Goal: Transaction & Acquisition: Purchase product/service

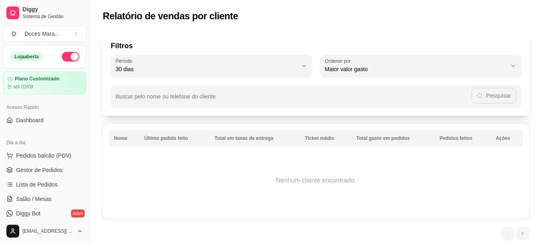
select select "30"
select select "HIGHEST_TOTAL_SPENT_WITH_ORDERS"
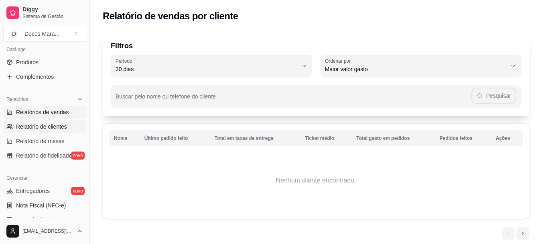
click at [50, 110] on span "Relatórios de vendas" at bounding box center [42, 112] width 53 height 8
select select "ALL"
select select "0"
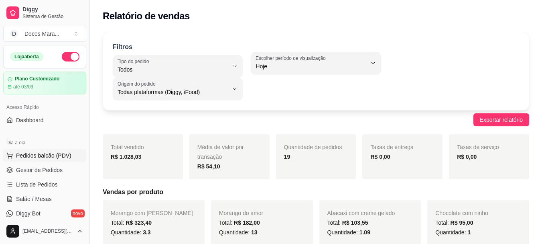
click at [43, 154] on span "Pedidos balcão (PDV)" at bounding box center [43, 155] width 55 height 8
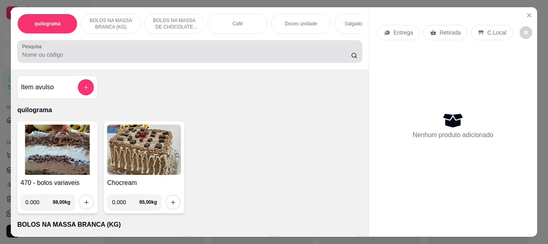
drag, startPoint x: 23, startPoint y: 54, endPoint x: 29, endPoint y: 48, distance: 8.5
click at [26, 49] on div "Pesquisa" at bounding box center [189, 51] width 345 height 22
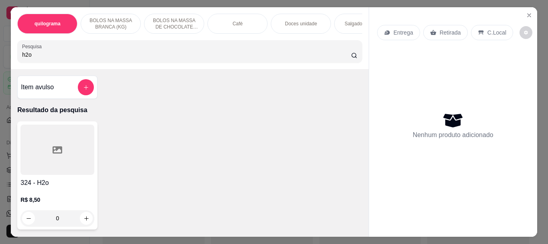
type input "h2o"
click at [55, 174] on div at bounding box center [57, 149] width 74 height 50
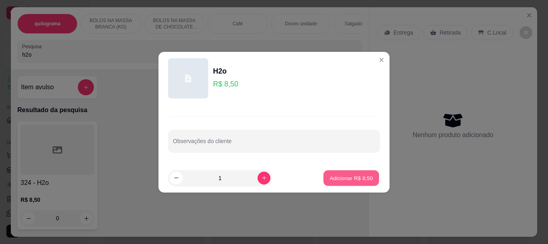
click at [355, 179] on p "Adicionar R$ 8,50" at bounding box center [351, 178] width 43 height 8
type input "1"
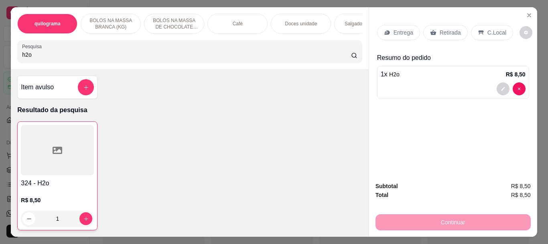
click at [299, 20] on p "Doces unidade" at bounding box center [301, 23] width 32 height 6
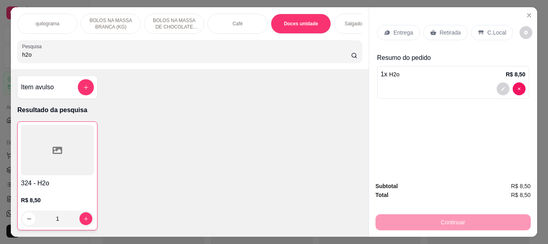
scroll to position [21, 0]
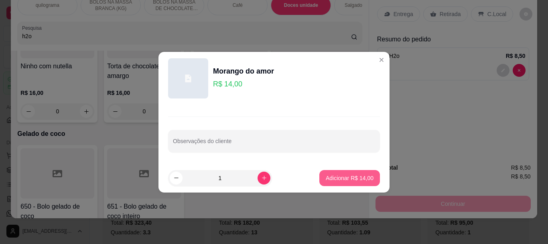
click at [335, 178] on p "Adicionar R$ 14,00" at bounding box center [350, 178] width 48 height 8
type input "1"
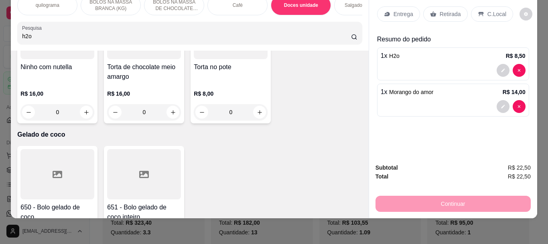
click at [39, 34] on input "h2o" at bounding box center [186, 36] width 329 height 8
type input "h"
type input "sal"
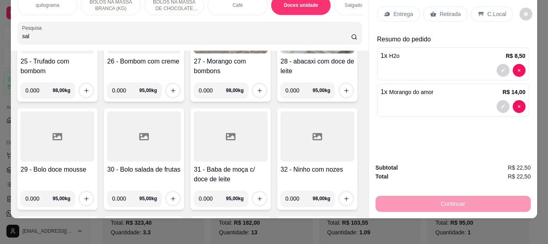
scroll to position [0, 0]
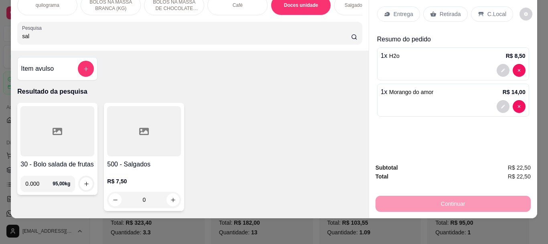
click at [173, 140] on div at bounding box center [144, 131] width 74 height 50
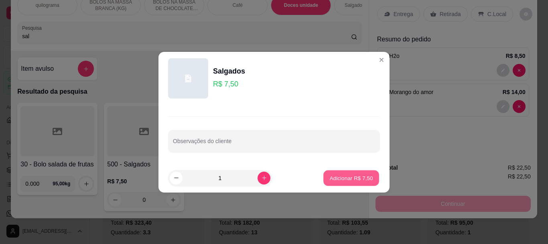
click at [357, 175] on p "Adicionar R$ 7,50" at bounding box center [351, 178] width 43 height 8
type input "1"
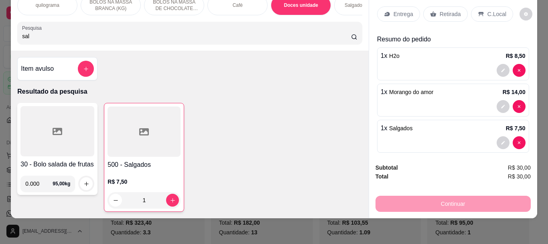
click at [449, 10] on p "Retirada" at bounding box center [450, 14] width 21 height 8
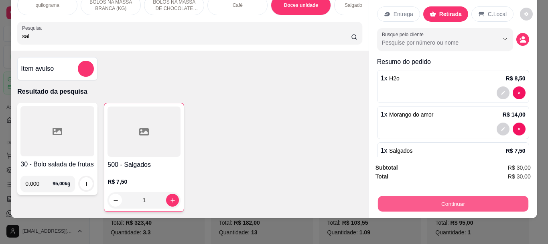
click at [459, 202] on button "Continuar" at bounding box center [453, 204] width 151 height 16
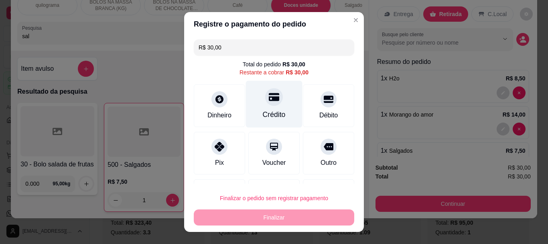
click at [263, 110] on div "Crédito" at bounding box center [274, 115] width 23 height 10
type input "R$ 0,00"
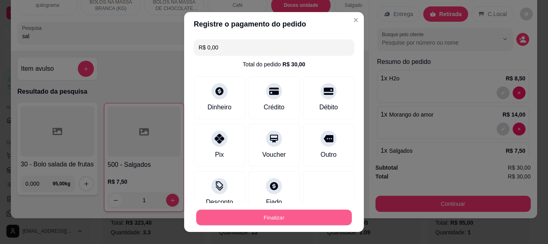
click at [253, 217] on button "Finalizar" at bounding box center [274, 217] width 156 height 16
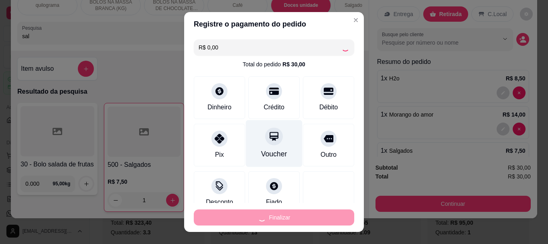
type input "0"
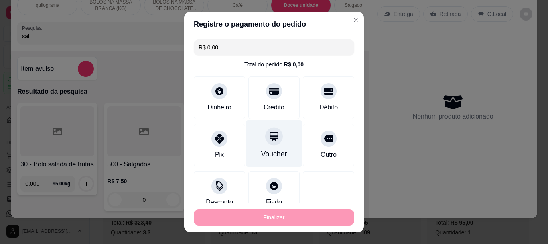
type input "-R$ 30,00"
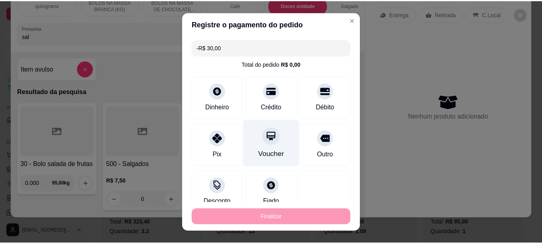
scroll to position [56, 0]
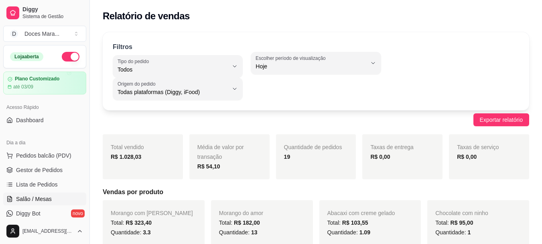
click at [46, 199] on span "Salão / Mesas" at bounding box center [34, 199] width 36 height 8
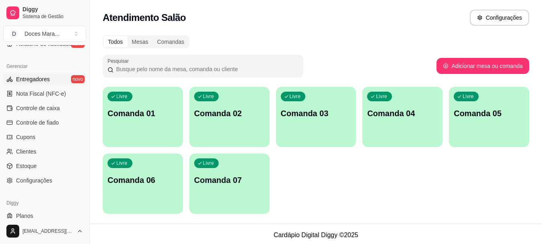
scroll to position [321, 0]
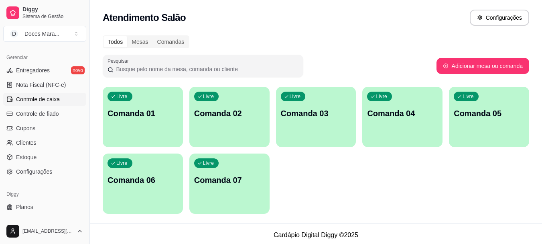
click at [39, 97] on span "Controle de caixa" at bounding box center [38, 99] width 44 height 8
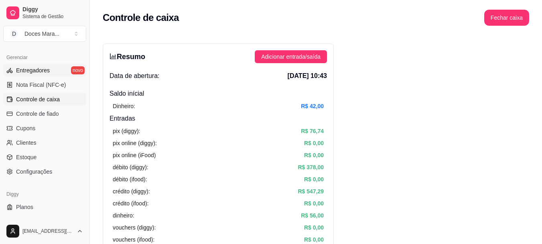
click at [33, 73] on span "Entregadores" at bounding box center [33, 70] width 34 height 8
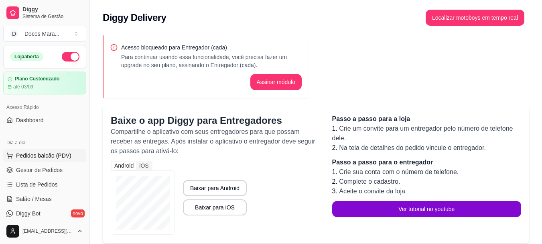
click at [39, 153] on span "Pedidos balcão (PDV)" at bounding box center [43, 155] width 55 height 8
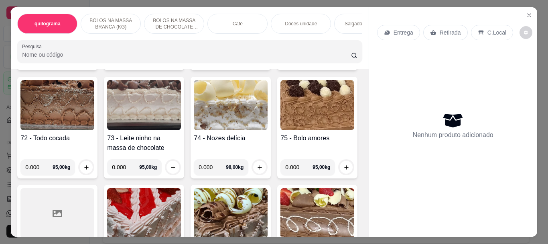
scroll to position [1566, 0]
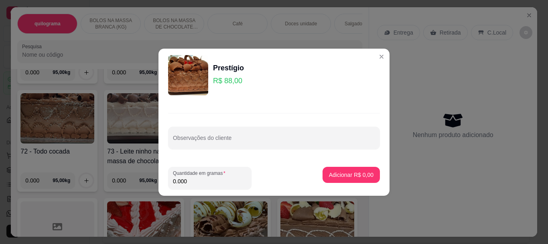
click at [195, 181] on input "0.000" at bounding box center [210, 181] width 74 height 8
type input "1.540"
click at [353, 177] on p "Adicionar R$ 135,52" at bounding box center [348, 175] width 51 height 8
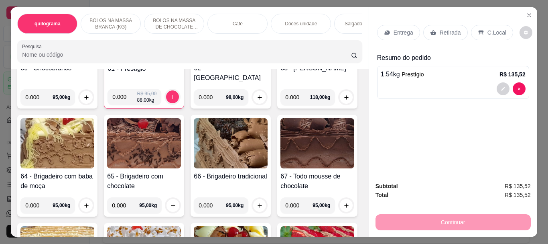
scroll to position [1124, 0]
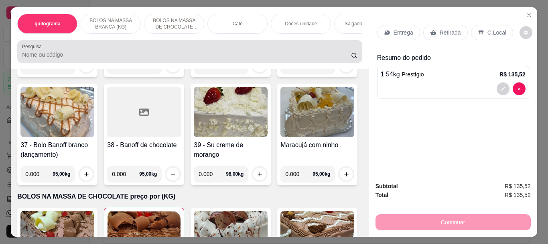
click at [45, 57] on input "Pesquisa" at bounding box center [186, 55] width 329 height 8
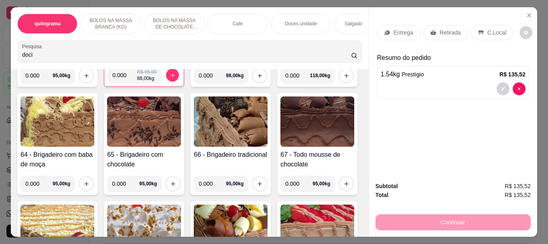
scroll to position [1388, 0]
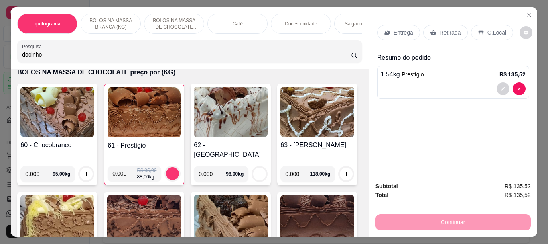
type input "docinho"
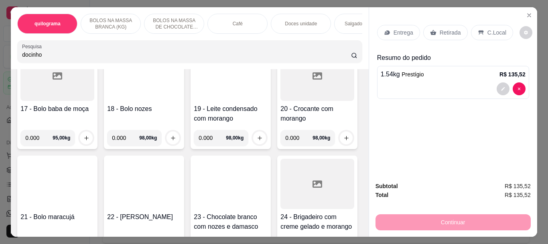
scroll to position [0, 0]
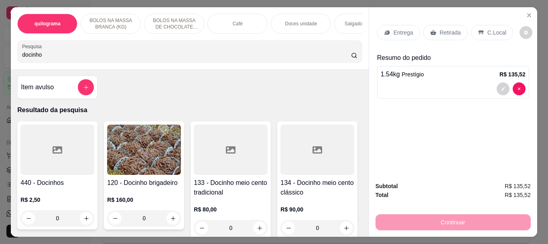
click at [40, 167] on div at bounding box center [57, 149] width 74 height 50
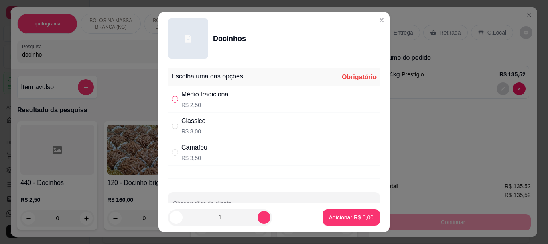
click at [172, 98] on input "" at bounding box center [175, 99] width 6 height 6
radio input "true"
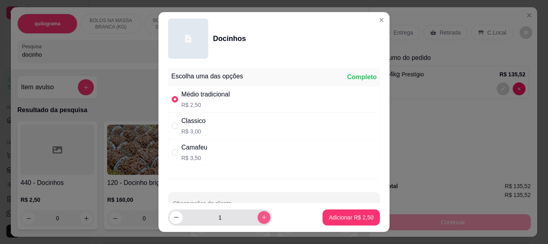
click at [261, 214] on icon "increase-product-quantity" at bounding box center [264, 217] width 6 height 6
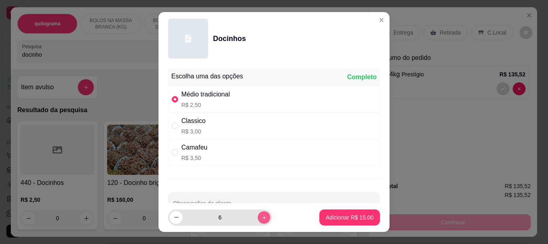
click at [261, 214] on icon "increase-product-quantity" at bounding box center [264, 217] width 6 height 6
type input "10"
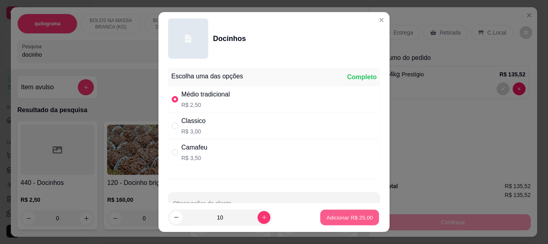
click at [340, 212] on button "Adicionar R$ 25,00" at bounding box center [349, 217] width 59 height 16
type input "10"
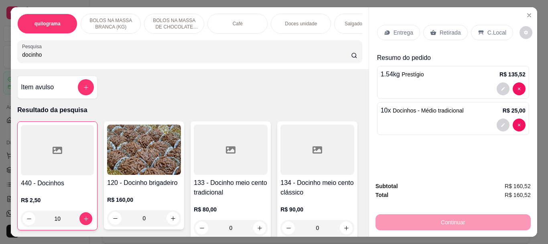
click at [39, 139] on div at bounding box center [57, 150] width 73 height 50
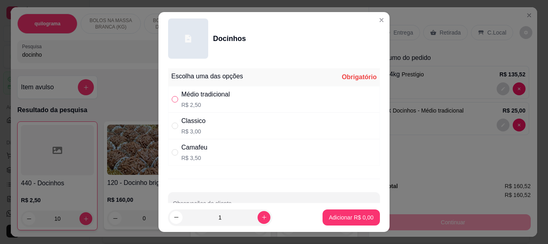
click at [173, 100] on input "" at bounding box center [175, 99] width 6 height 6
radio input "true"
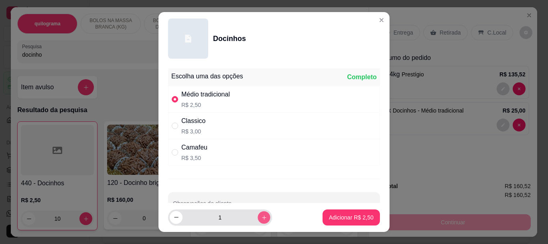
click at [258, 215] on button "increase-product-quantity" at bounding box center [264, 217] width 12 height 12
click at [261, 215] on icon "increase-product-quantity" at bounding box center [264, 217] width 6 height 6
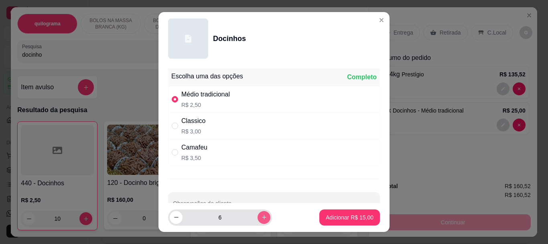
click at [261, 215] on icon "increase-product-quantity" at bounding box center [264, 217] width 6 height 6
click at [258, 215] on button "increase-product-quantity" at bounding box center [264, 217] width 12 height 12
click at [261, 215] on icon "increase-product-quantity" at bounding box center [264, 217] width 6 height 6
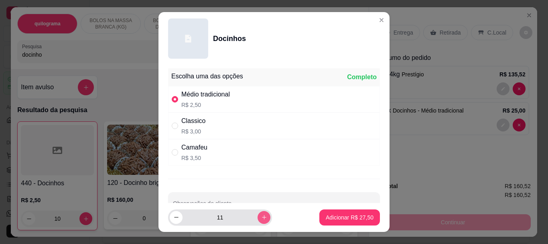
click at [262, 217] on icon "increase-product-quantity" at bounding box center [264, 217] width 4 height 4
type input "12"
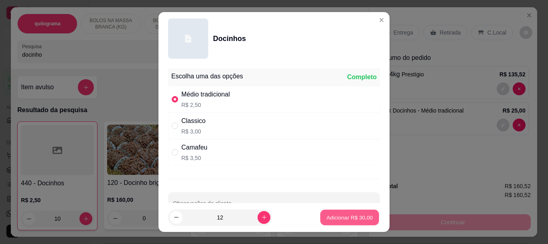
click at [344, 219] on p "Adicionar R$ 30,00" at bounding box center [350, 217] width 47 height 8
type input "22"
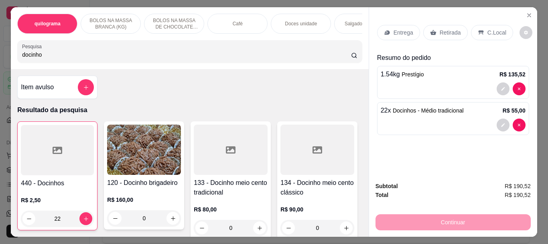
click at [451, 29] on p "Retirada" at bounding box center [450, 33] width 21 height 8
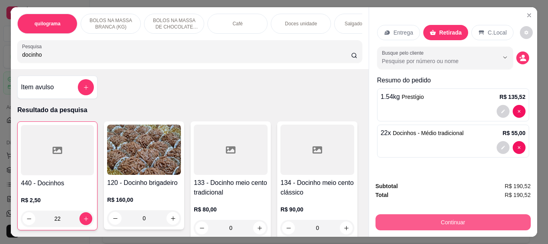
click at [446, 215] on button "Continuar" at bounding box center [453, 222] width 155 height 16
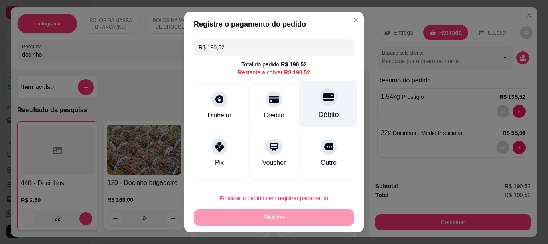
click at [315, 106] on div "Débito" at bounding box center [329, 104] width 57 height 47
type input "R$ 0,00"
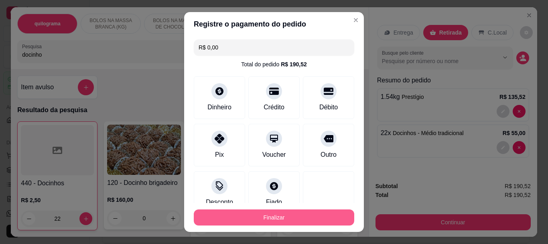
click at [289, 213] on button "Finalizar" at bounding box center [274, 217] width 161 height 16
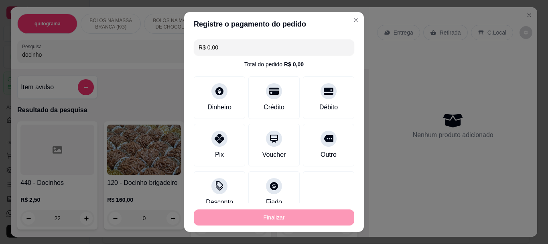
type input "0"
type input "-R$ 190,52"
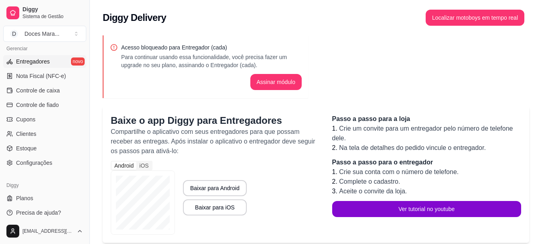
scroll to position [334, 0]
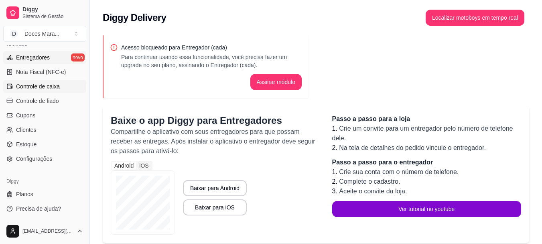
click at [39, 88] on span "Controle de caixa" at bounding box center [38, 86] width 44 height 8
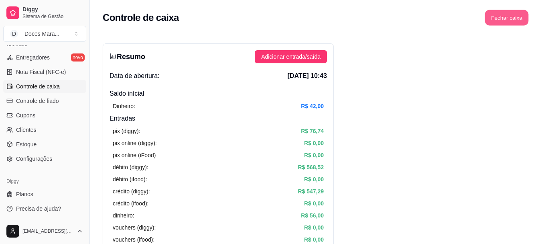
click at [504, 15] on button "Fechar caixa" at bounding box center [507, 18] width 44 height 16
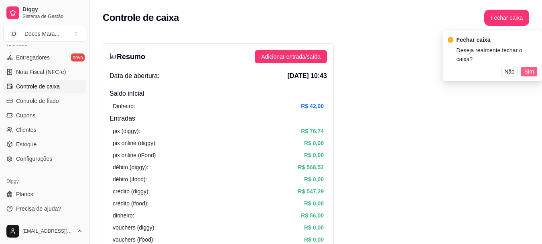
click at [529, 67] on span "Sim" at bounding box center [530, 71] width 10 height 9
